Goal: Task Accomplishment & Management: Complete application form

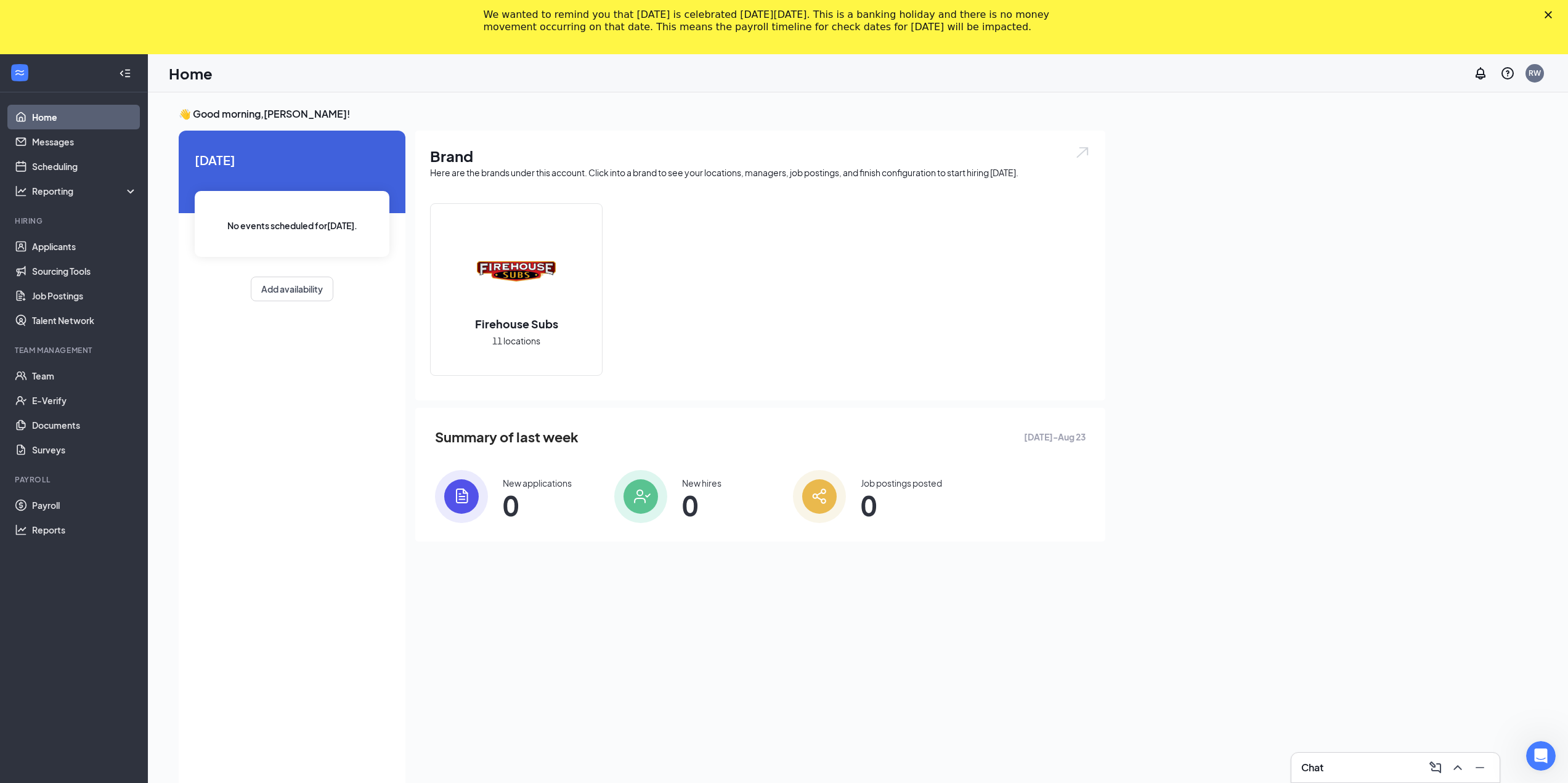
click at [1552, 15] on icon "Close" at bounding box center [1548, 15] width 8 height 8
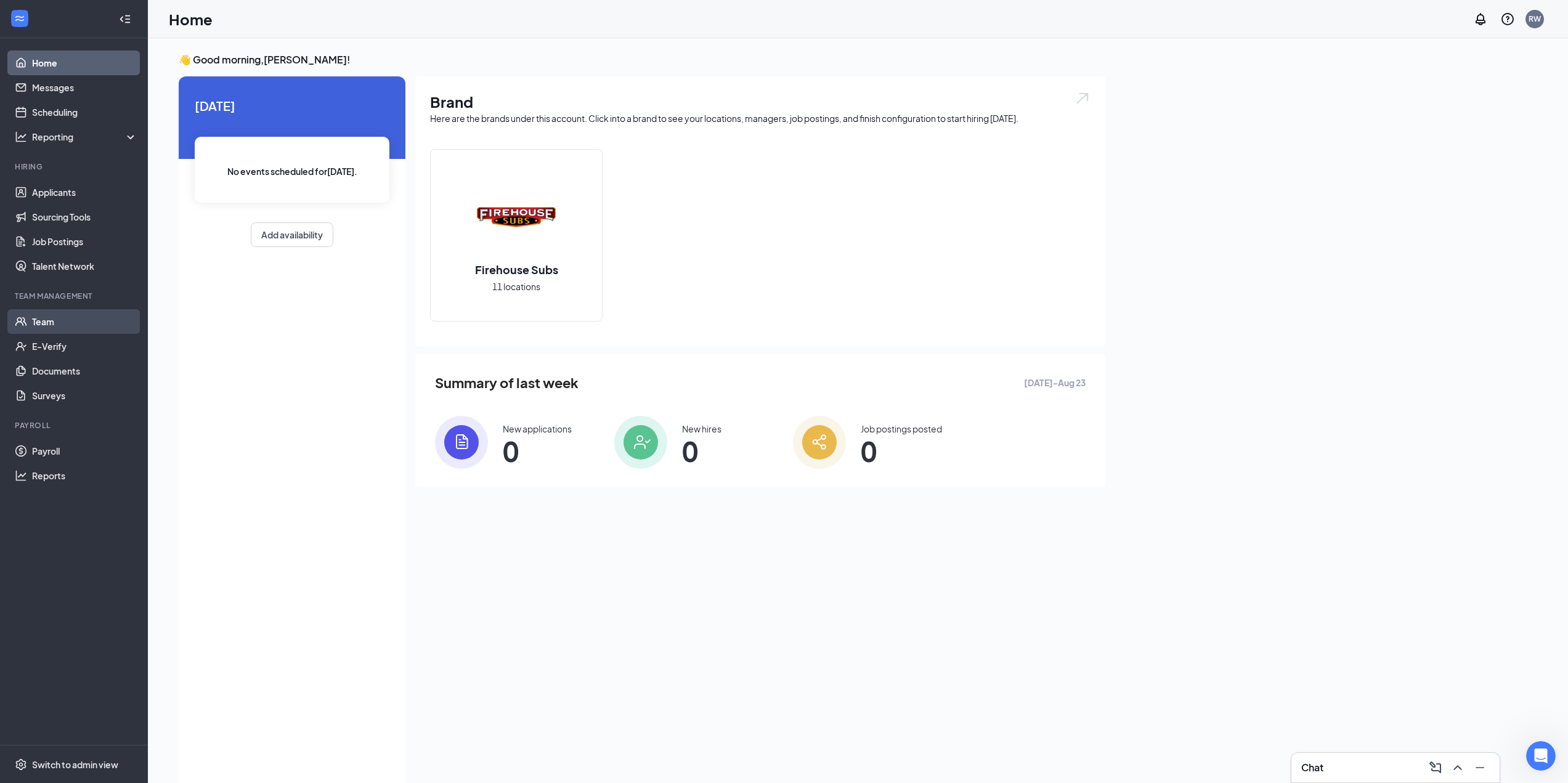
click at [53, 328] on link "Team" at bounding box center [84, 321] width 105 height 24
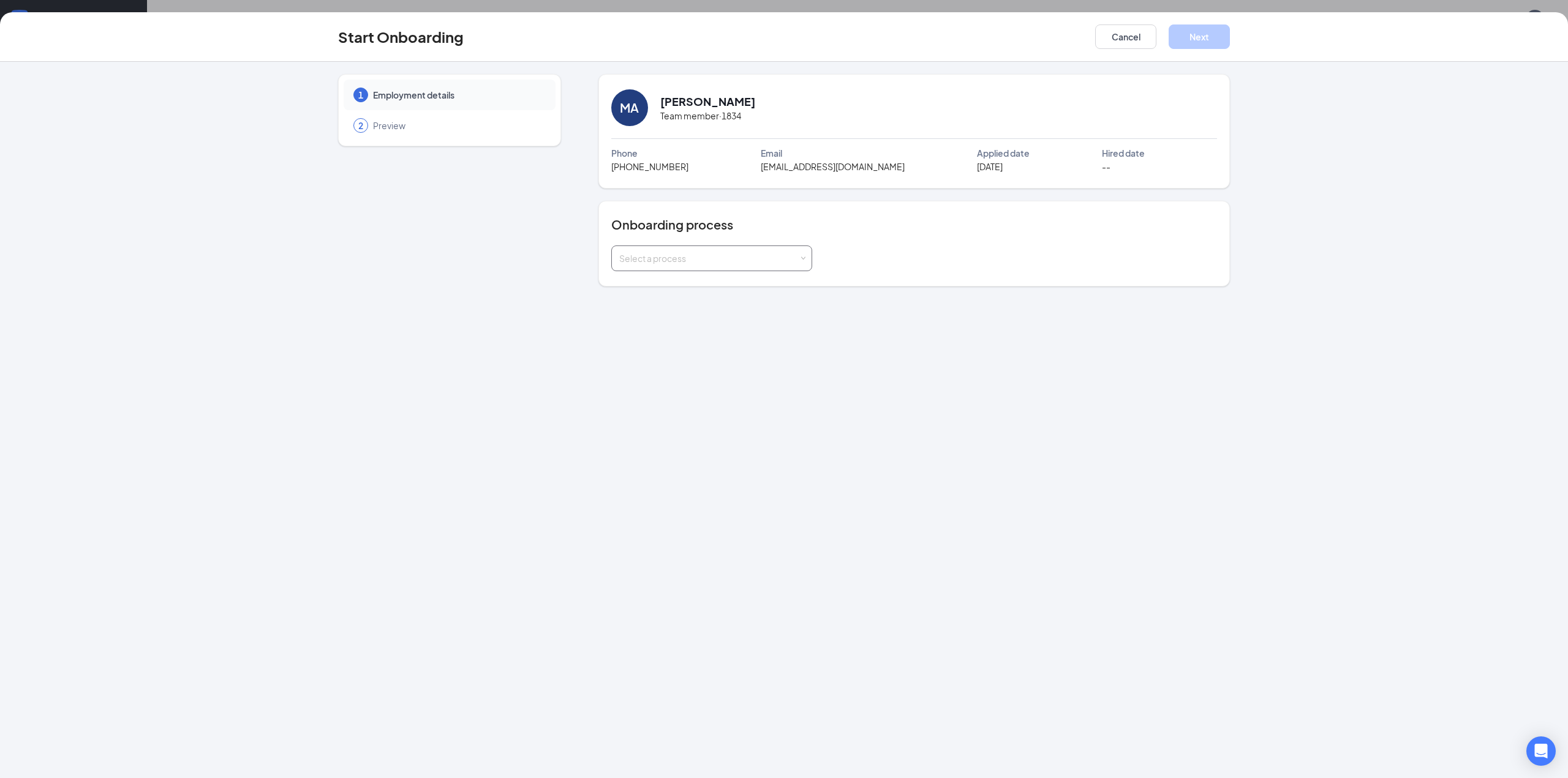
click at [803, 256] on span at bounding box center [803, 258] width 6 height 6
click at [893, 260] on div "Select a process" at bounding box center [914, 258] width 606 height 26
click at [409, 130] on span "Preview" at bounding box center [458, 126] width 170 height 12
click at [1126, 37] on button "Cancel" at bounding box center [1126, 36] width 62 height 24
click at [1128, 37] on button "Cancel" at bounding box center [1126, 36] width 62 height 24
